Goal: Task Accomplishment & Management: Complete application form

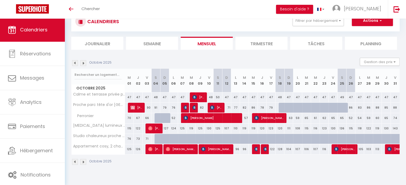
scroll to position [19, 0]
click at [157, 137] on div at bounding box center [158, 139] width 9 height 10
select select "1"
type input "[PERSON_NAME] 04 Octobre 2025"
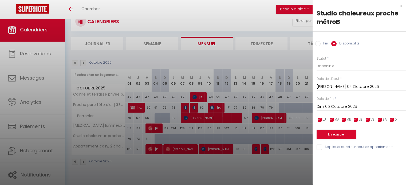
click at [342, 103] on div "Dim 05 Octobre 2025 < [DATE] > Dim Lun Mar Mer Jeu Ven Sam 1 2 3 4 5 6 7 8 9 10…" at bounding box center [360, 107] width 89 height 10
click at [343, 107] on input "Dim 05 Octobre 2025" at bounding box center [360, 106] width 89 height 7
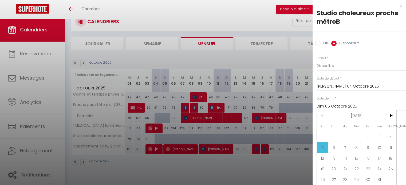
scroll to position [4, 0]
click at [387, 110] on span ">" at bounding box center [389, 115] width 11 height 11
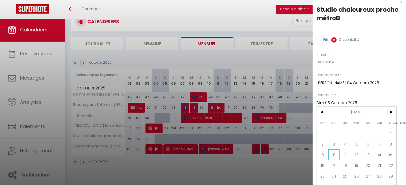
click at [337, 154] on span "10" at bounding box center [333, 155] width 11 height 11
type input "Lun 10 Novembre 2025"
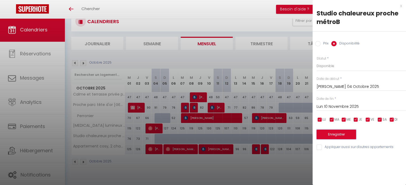
click at [338, 133] on button "Enregistrer" at bounding box center [335, 135] width 39 height 10
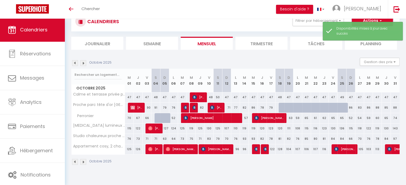
click at [370, 19] on button "Actions" at bounding box center [371, 20] width 41 height 11
click at [356, 27] on div "Disponibilités mises à jour avec succès" at bounding box center [366, 31] width 61 height 10
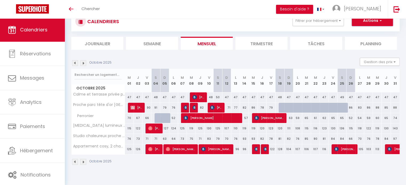
drag, startPoint x: 364, startPoint y: 23, endPoint x: 383, endPoint y: 20, distance: 19.9
click at [383, 20] on button "Actions" at bounding box center [371, 20] width 41 height 11
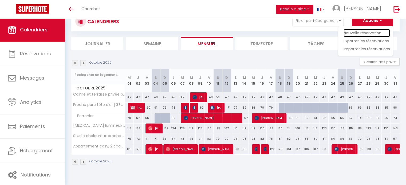
click at [364, 34] on link "Nouvelle réservation" at bounding box center [366, 33] width 46 height 8
select select
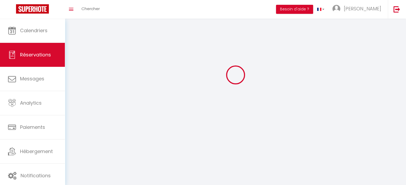
select select
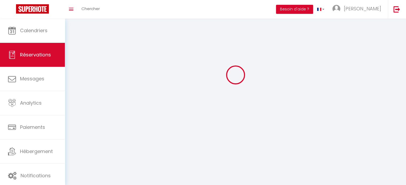
select select
checkbox input "false"
select select
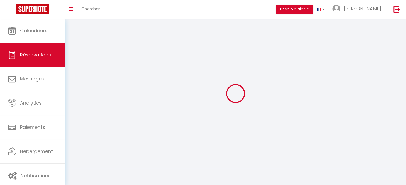
select select
checkbox input "false"
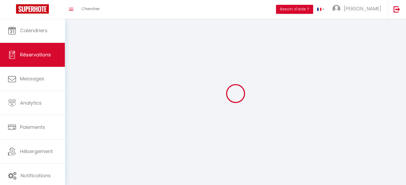
select select
checkbox input "false"
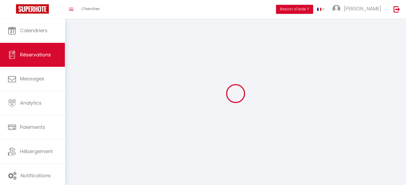
select select
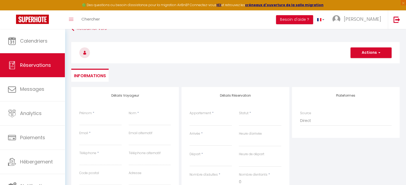
scroll to position [13, 0]
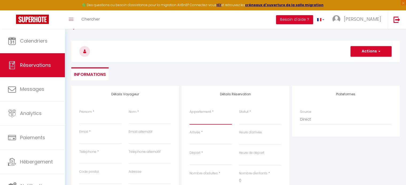
click at [206, 120] on select "Calme et terrasse privée près de [GEOGRAPHIC_DATA] chaleureux proche métroB [ME…" at bounding box center [210, 120] width 42 height 10
select select "70839"
click at [189, 115] on select "Calme et terrasse privée près de [GEOGRAPHIC_DATA] chaleureux proche métroB [ME…" at bounding box center [210, 120] width 42 height 10
select select
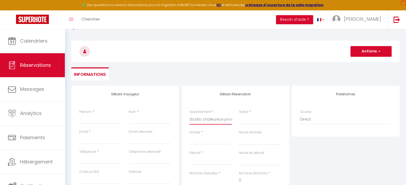
select select
checkbox input "false"
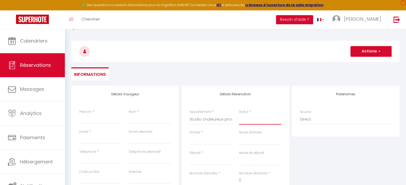
click at [248, 123] on select "Confirmé Non Confirmé [PERSON_NAME] par le voyageur No Show Request" at bounding box center [260, 120] width 42 height 10
select select
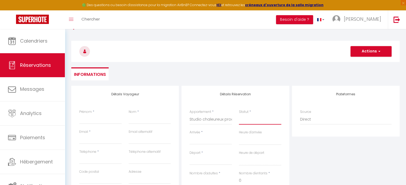
select select
checkbox input "false"
select select "2"
click at [239, 115] on select "Confirmé Non Confirmé [PERSON_NAME] par le voyageur No Show Request" at bounding box center [260, 120] width 42 height 10
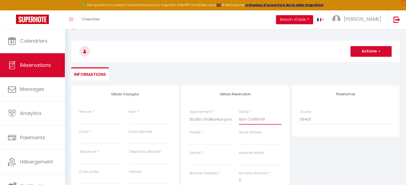
select select
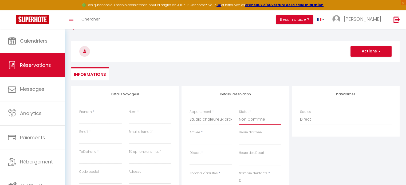
checkbox input "false"
click at [214, 139] on input "Arrivée" at bounding box center [210, 140] width 42 height 7
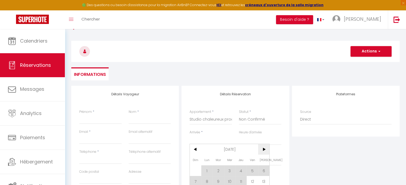
click at [264, 146] on span ">" at bounding box center [263, 149] width 11 height 11
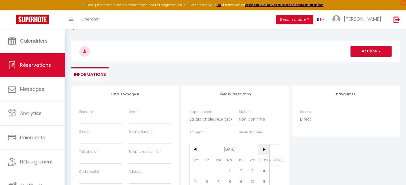
scroll to position [89, 0]
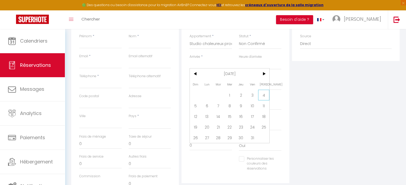
click at [263, 93] on span "4" at bounding box center [263, 95] width 11 height 11
select select
type input "[PERSON_NAME] 04 Octobre 2025"
select select
type input "Dim 05 Octobre 2025"
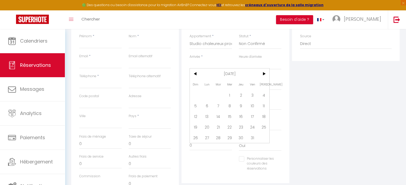
select select
checkbox input "false"
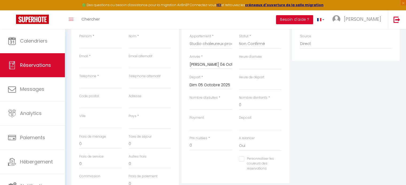
click at [198, 86] on input "Dim 05 Octobre 2025" at bounding box center [210, 85] width 42 height 7
click at [262, 94] on span ">" at bounding box center [263, 94] width 11 height 11
click at [206, 136] on span "10" at bounding box center [206, 136] width 11 height 11
select select
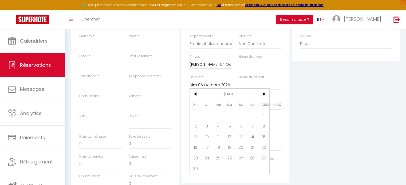
type input "Lun 10 Novembre 2025"
select select
checkbox input "false"
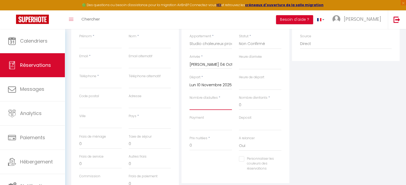
click at [203, 105] on input "Nombre d'adultes" at bounding box center [210, 106] width 42 height 10
type input "&"
select select
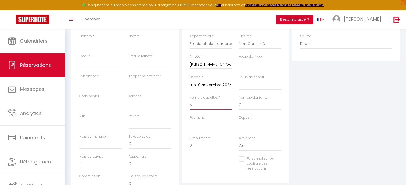
select select
checkbox input "false"
select select
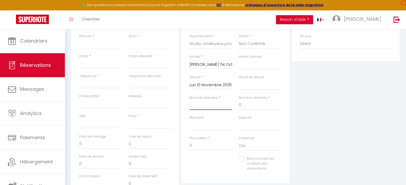
select select
checkbox input "false"
type input "1"
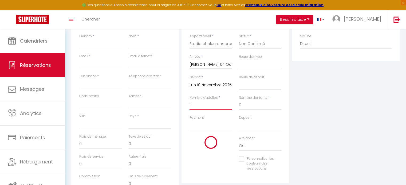
select select
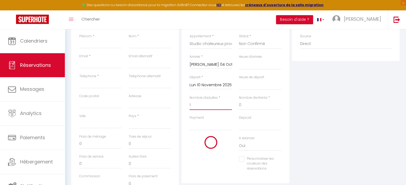
checkbox input "false"
select select
type input "35"
select select
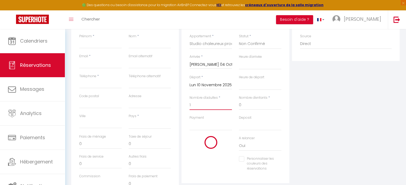
select select
type input "2898"
checkbox input "false"
type input "1"
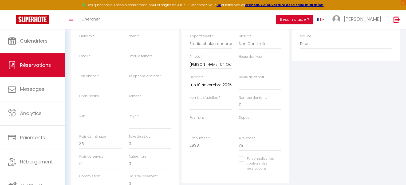
click at [330, 130] on div "Plateformes Source Direct [DOMAIN_NAME] [DOMAIN_NAME] Chalet montagne Expedia G…" at bounding box center [345, 105] width 110 height 191
click at [98, 147] on input "35" at bounding box center [100, 144] width 42 height 10
type input "3"
select select
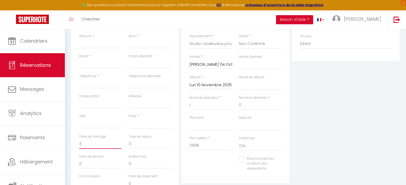
select select
checkbox input "false"
select select
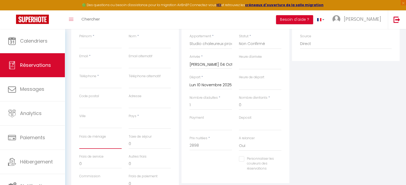
select select
checkbox input "false"
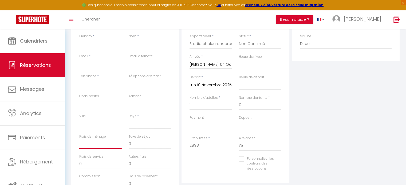
type input "7"
select select
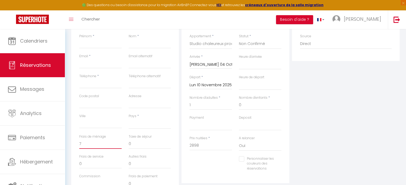
select select
checkbox input "false"
type input "70"
select select
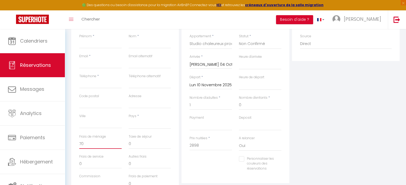
select select
checkbox input "false"
type input "70"
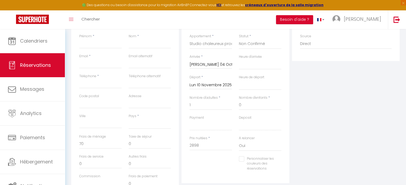
click at [204, 164] on div at bounding box center [210, 164] width 49 height 0
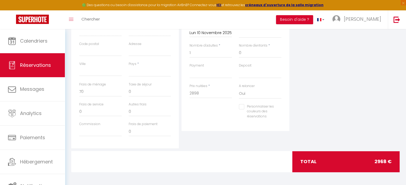
scroll to position [141, 0]
click at [209, 93] on input "2898" at bounding box center [210, 94] width 42 height 10
type input "289"
select select
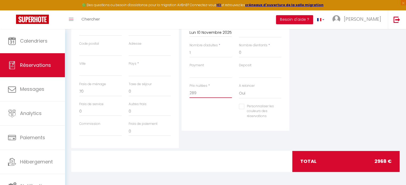
select select
checkbox input "false"
type input "28"
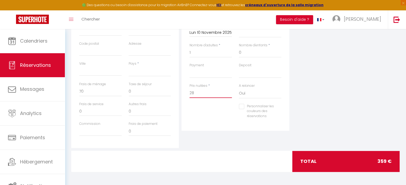
select select
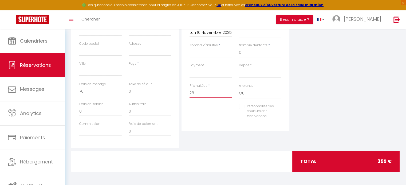
checkbox input "false"
type input "2"
select select
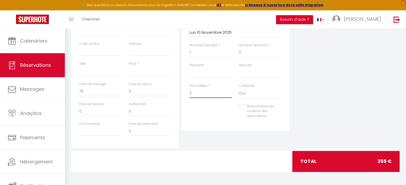
select select
checkbox input "false"
type input "20"
select select
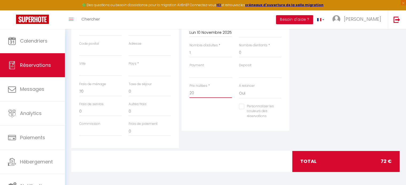
select select
checkbox input "false"
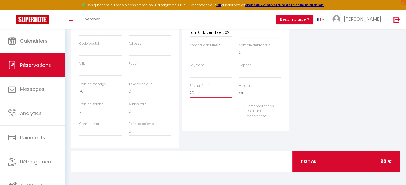
type input "202"
select select
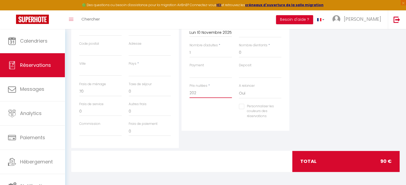
select select
checkbox input "false"
type input "2028"
select select
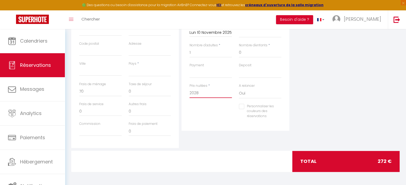
select select
checkbox input "false"
type input "2028,"
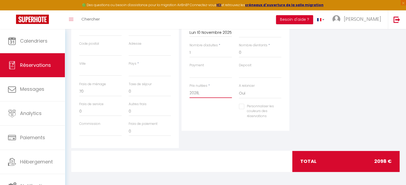
select select
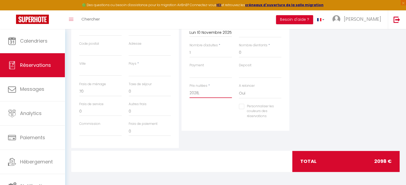
checkbox input "false"
type input "2028,6"
select select
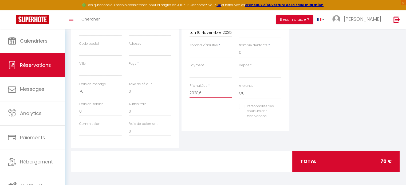
select select
checkbox input "false"
type input "2028,6"
select select
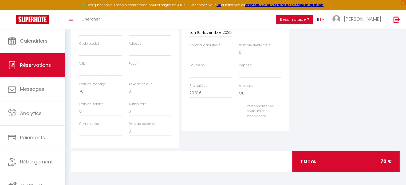
type input "0"
select select
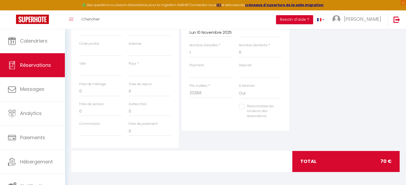
checkbox input "false"
click at [213, 118] on div "Personnaliser les couleurs des réservations #D7092E" at bounding box center [235, 114] width 99 height 21
click at [106, 90] on input "0" at bounding box center [100, 92] width 42 height 10
select select
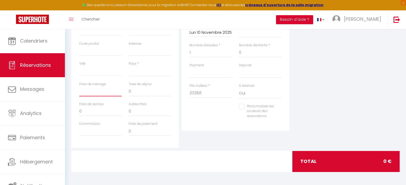
select select
checkbox input "false"
type input "7"
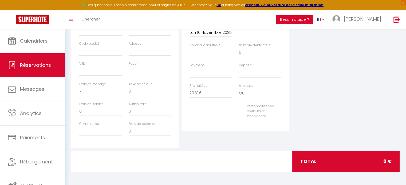
select select
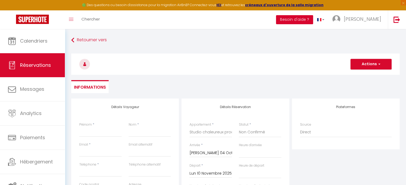
scroll to position [0, 0]
click at [367, 61] on button "Actions" at bounding box center [370, 64] width 41 height 11
click at [359, 75] on link "Enregistrer" at bounding box center [365, 76] width 42 height 7
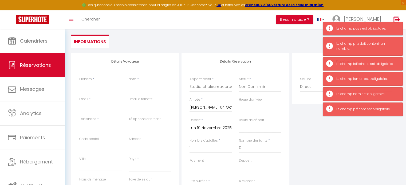
scroll to position [47, 0]
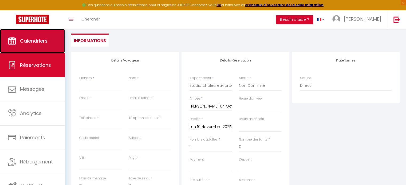
click at [33, 40] on span "Calendriers" at bounding box center [33, 41] width 27 height 7
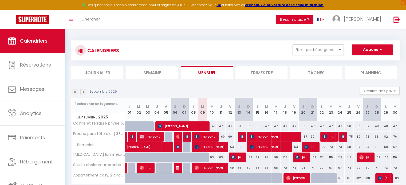
scroll to position [29, 0]
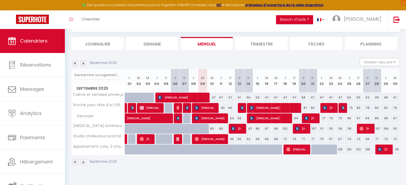
click at [81, 162] on img at bounding box center [83, 162] width 6 height 6
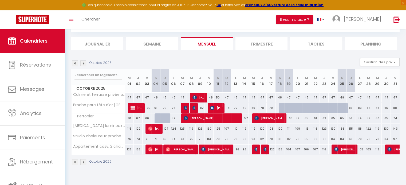
click at [155, 138] on div "71" at bounding box center [155, 139] width 9 height 10
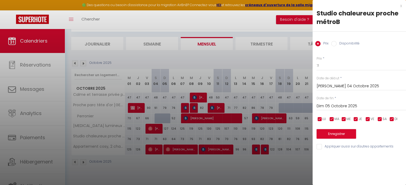
click at [341, 105] on input "Dim 05 Octobre 2025" at bounding box center [360, 106] width 89 height 7
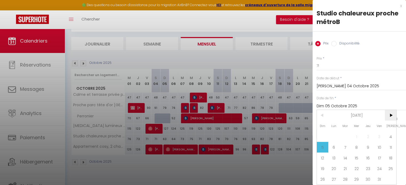
click at [394, 115] on span ">" at bounding box center [389, 115] width 11 height 11
click at [332, 158] on span "10" at bounding box center [333, 158] width 11 height 11
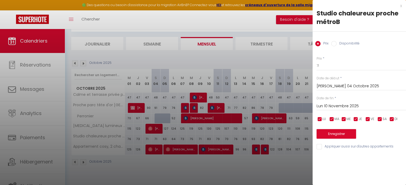
click at [333, 44] on input "Disponibilité" at bounding box center [333, 43] width 5 height 5
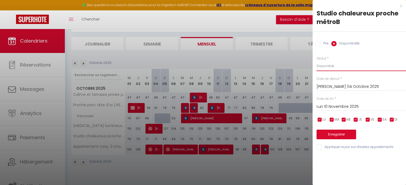
click at [333, 66] on select "Disponible Indisponible" at bounding box center [360, 66] width 89 height 10
click at [316, 61] on select "Disponible Indisponible" at bounding box center [360, 66] width 89 height 10
click at [333, 136] on button "Enregistrer" at bounding box center [335, 135] width 39 height 10
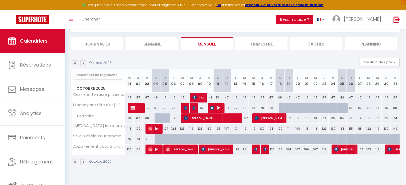
click at [157, 137] on div at bounding box center [158, 139] width 9 height 10
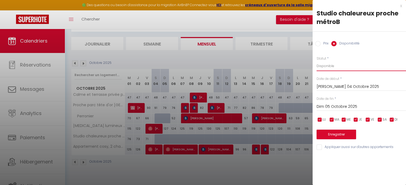
click at [333, 67] on select "Disponible Indisponible" at bounding box center [360, 66] width 89 height 10
click at [337, 66] on select "Disponible Indisponible" at bounding box center [360, 66] width 89 height 10
click at [335, 107] on input "Dim 05 Octobre 2025" at bounding box center [360, 106] width 89 height 7
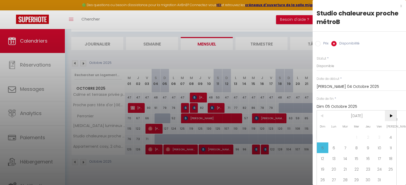
click at [392, 118] on span ">" at bounding box center [389, 116] width 11 height 11
click at [334, 158] on span "10" at bounding box center [333, 158] width 11 height 11
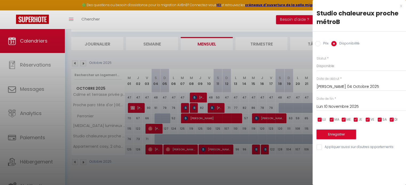
click at [335, 134] on button "Enregistrer" at bounding box center [335, 135] width 39 height 10
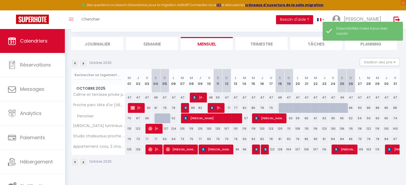
click at [156, 138] on div "71" at bounding box center [155, 139] width 9 height 10
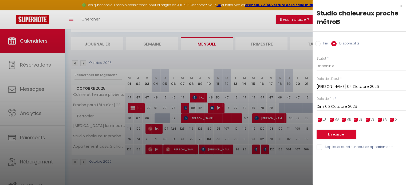
click at [268, 162] on div at bounding box center [203, 92] width 406 height 185
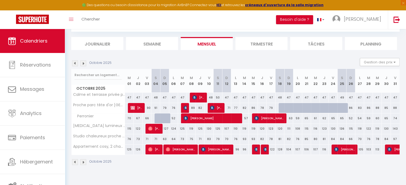
scroll to position [0, 0]
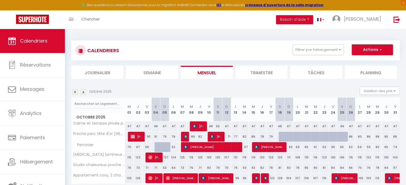
click at [368, 51] on button "Actions" at bounding box center [371, 50] width 41 height 11
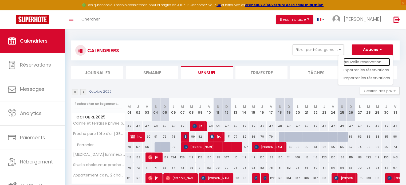
click at [358, 60] on link "Nouvelle réservation" at bounding box center [366, 62] width 46 height 8
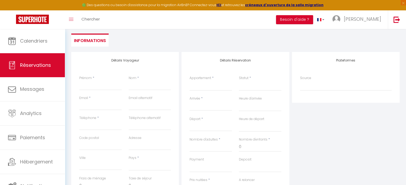
scroll to position [47, 0]
click at [199, 89] on select "Calme et terrasse privée près de [GEOGRAPHIC_DATA] chaleureux proche métroB [ME…" at bounding box center [210, 86] width 42 height 10
click at [189, 81] on select "Calme et terrasse privée près de [GEOGRAPHIC_DATA] chaleureux proche métroB [ME…" at bounding box center [210, 86] width 42 height 10
click at [206, 103] on input "Arrivée" at bounding box center [210, 106] width 42 height 7
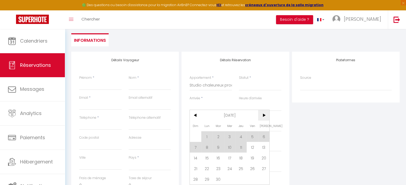
click at [259, 115] on span ">" at bounding box center [263, 115] width 11 height 11
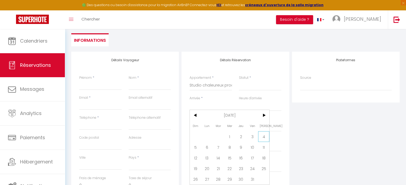
click at [262, 137] on span "4" at bounding box center [263, 136] width 11 height 11
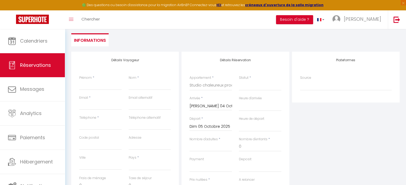
click at [212, 126] on input "Dim 05 Octobre 2025" at bounding box center [210, 126] width 42 height 7
click at [262, 136] on span ">" at bounding box center [263, 135] width 11 height 11
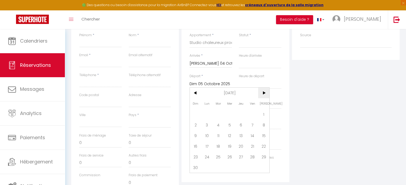
scroll to position [91, 0]
click at [205, 133] on span "10" at bounding box center [206, 134] width 11 height 11
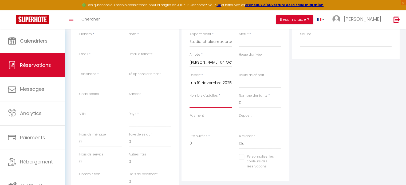
click at [202, 107] on input "Nombre d'adultes" at bounding box center [210, 103] width 42 height 10
click at [202, 142] on input "2898" at bounding box center [210, 144] width 42 height 10
paste input "1999.85"
click at [203, 158] on div "Personnaliser les couleurs des réservations #D7092E" at bounding box center [235, 164] width 99 height 21
click at [85, 143] on input "0" at bounding box center [100, 142] width 42 height 10
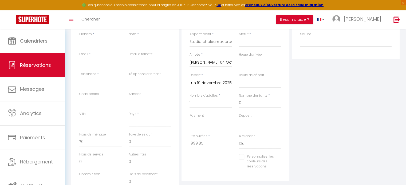
click at [216, 161] on div "Personnaliser les couleurs des réservations #D7092E" at bounding box center [235, 164] width 99 height 21
click at [142, 145] on input "0" at bounding box center [150, 142] width 42 height 10
paste input "109.89"
click at [211, 162] on div "Personnaliser les couleurs des réservations #D7092E" at bounding box center [235, 164] width 99 height 21
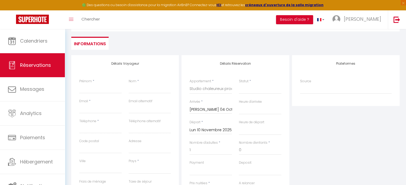
scroll to position [41, 0]
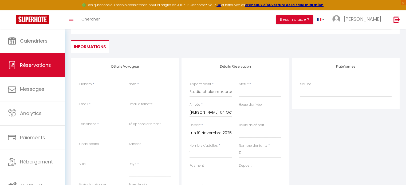
click at [95, 93] on input "Prénom" at bounding box center [100, 92] width 42 height 10
click at [138, 95] on input "Nom" at bounding box center [150, 92] width 42 height 10
click at [89, 114] on input "Email client" at bounding box center [100, 112] width 42 height 10
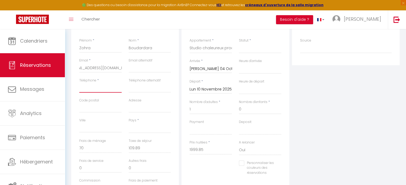
scroll to position [0, 0]
click at [90, 90] on input "Téléphone" at bounding box center [100, 88] width 42 height 10
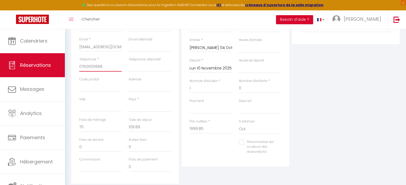
scroll to position [105, 0]
click at [142, 110] on select "[GEOGRAPHIC_DATA] [GEOGRAPHIC_DATA] [GEOGRAPHIC_DATA] [GEOGRAPHIC_DATA] [GEOGRA…" at bounding box center [150, 107] width 42 height 10
click at [129, 102] on select "[GEOGRAPHIC_DATA] [GEOGRAPHIC_DATA] [GEOGRAPHIC_DATA] [GEOGRAPHIC_DATA] [GEOGRA…" at bounding box center [150, 107] width 42 height 10
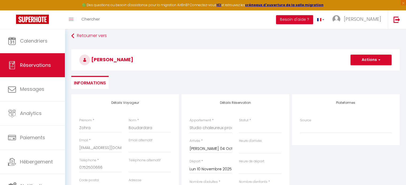
scroll to position [0, 0]
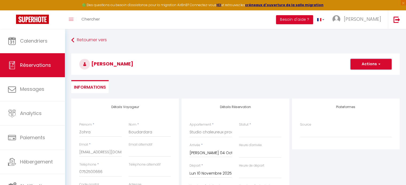
click at [374, 62] on button "Actions" at bounding box center [370, 64] width 41 height 11
click at [257, 132] on select "Confirmé Non Confirmé [PERSON_NAME] par le voyageur No Show Request" at bounding box center [260, 132] width 42 height 10
click at [239, 127] on select "Confirmé Non Confirmé [PERSON_NAME] par le voyageur No Show Request" at bounding box center [260, 132] width 42 height 10
click at [375, 61] on button "Actions" at bounding box center [370, 64] width 41 height 11
click at [356, 76] on link "Enregistrer" at bounding box center [365, 76] width 42 height 7
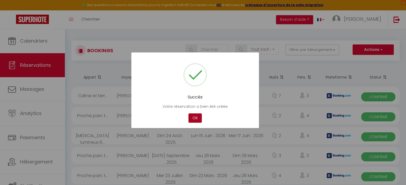
click at [195, 118] on button "OK" at bounding box center [194, 118] width 13 height 9
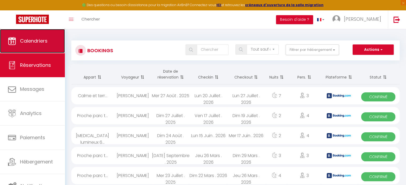
click at [17, 35] on link "Calendriers" at bounding box center [32, 41] width 65 height 24
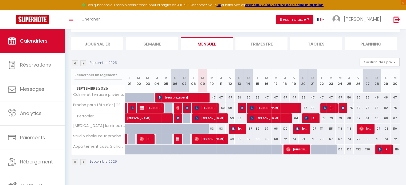
scroll to position [29, 0]
click at [83, 165] on div "Septembre 2025" at bounding box center [235, 163] width 328 height 16
click at [84, 160] on img at bounding box center [83, 162] width 6 height 6
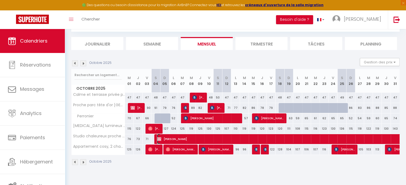
click at [206, 137] on span "[PERSON_NAME]" at bounding box center [384, 139] width 454 height 10
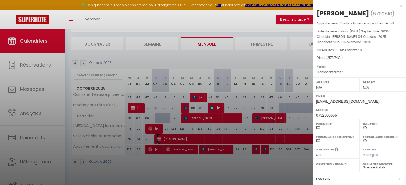
scroll to position [71, 0]
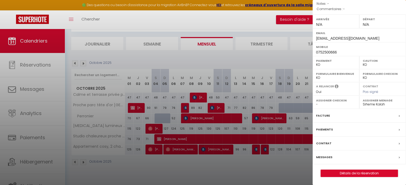
click at [330, 139] on div "Contrat" at bounding box center [358, 144] width 93 height 14
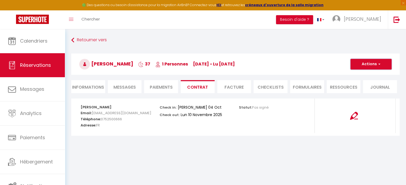
click at [357, 63] on button "Actions" at bounding box center [370, 64] width 41 height 11
click at [362, 82] on link "Envoyer le contrat" at bounding box center [366, 82] width 45 height 7
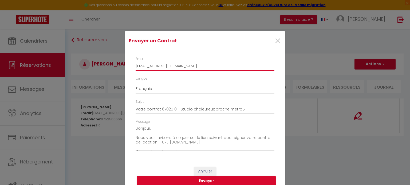
click at [174, 66] on input "[EMAIL_ADDRESS][DOMAIN_NAME]" at bounding box center [204, 66] width 139 height 10
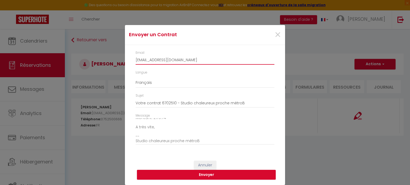
scroll to position [65, 0]
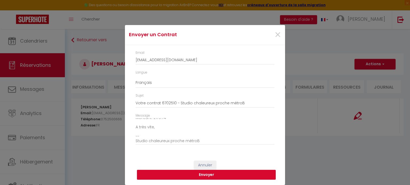
click at [205, 176] on button "Envoyer" at bounding box center [206, 175] width 139 height 10
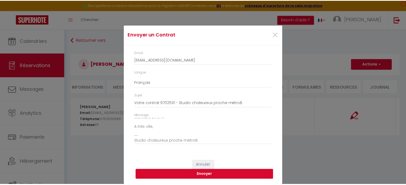
scroll to position [0, 0]
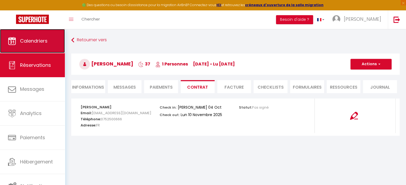
click at [52, 37] on link "Calendriers" at bounding box center [32, 41] width 65 height 24
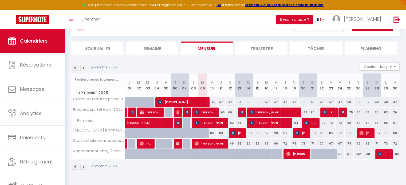
scroll to position [26, 0]
